Goal: Entertainment & Leisure: Consume media (video, audio)

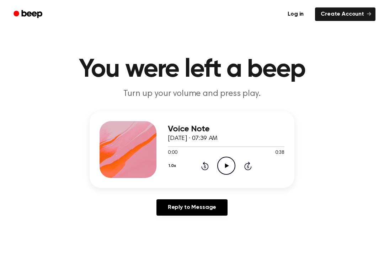
click at [229, 164] on icon "Play Audio" at bounding box center [226, 166] width 18 height 18
click at [201, 164] on icon "Rewind 5 seconds" at bounding box center [205, 166] width 8 height 9
click at [207, 167] on icon "Rewind 5 seconds" at bounding box center [205, 166] width 8 height 9
click at [206, 167] on icon "Rewind 5 seconds" at bounding box center [205, 166] width 8 height 9
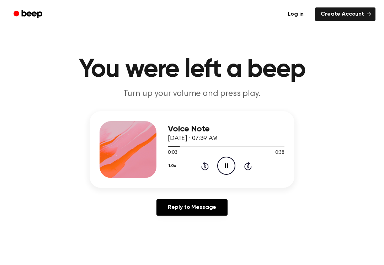
click at [205, 166] on icon at bounding box center [205, 166] width 2 height 3
click at [213, 167] on div "1.0x Rewind 5 seconds Pause Audio Skip 5 seconds" at bounding box center [226, 166] width 117 height 18
click at [202, 164] on icon "Rewind 5 seconds" at bounding box center [205, 166] width 8 height 9
click at [204, 174] on div "1.0x Rewind 5 seconds Pause Audio Skip 5 seconds" at bounding box center [226, 166] width 117 height 18
click at [203, 174] on div "1.0x Rewind 5 seconds Pause Audio Skip 5 seconds" at bounding box center [226, 166] width 117 height 18
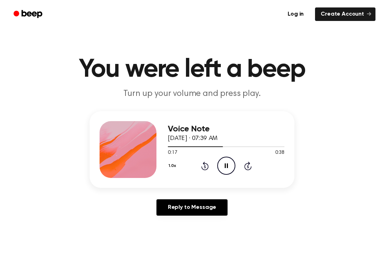
click at [203, 173] on div "1.0x Rewind 5 seconds Pause Audio Skip 5 seconds" at bounding box center [226, 166] width 117 height 18
click at [203, 168] on icon "Rewind 5 seconds" at bounding box center [205, 166] width 8 height 9
click at [205, 169] on icon "Rewind 5 seconds" at bounding box center [205, 166] width 8 height 9
click at [206, 170] on icon at bounding box center [204, 166] width 7 height 9
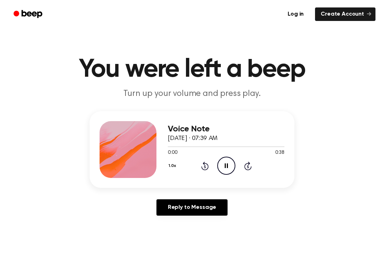
click at [206, 169] on icon "Rewind 5 seconds" at bounding box center [205, 166] width 8 height 9
click at [249, 169] on icon "Skip 5 seconds" at bounding box center [248, 166] width 8 height 9
click at [245, 165] on icon at bounding box center [247, 166] width 7 height 9
click at [201, 169] on icon "Rewind 5 seconds" at bounding box center [205, 166] width 8 height 9
click at [201, 168] on icon "Rewind 5 seconds" at bounding box center [205, 166] width 8 height 9
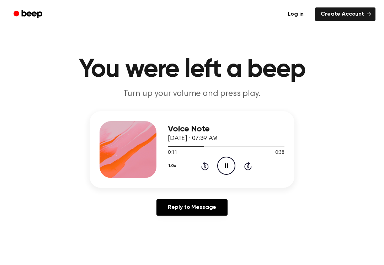
click at [208, 178] on div "Voice Note [DATE] · 07:39 AM 0:11 0:38 Your browser does not support the [objec…" at bounding box center [226, 149] width 117 height 57
click at [222, 170] on icon "Play Audio" at bounding box center [226, 166] width 18 height 18
click at [180, 148] on span at bounding box center [178, 147] width 6 height 6
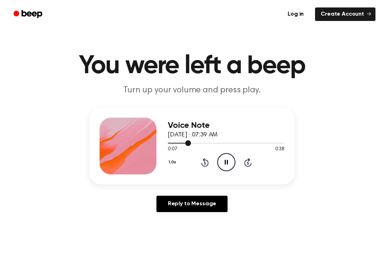
click at [229, 143] on div at bounding box center [226, 143] width 117 height 1
